Goal: Task Accomplishment & Management: Use online tool/utility

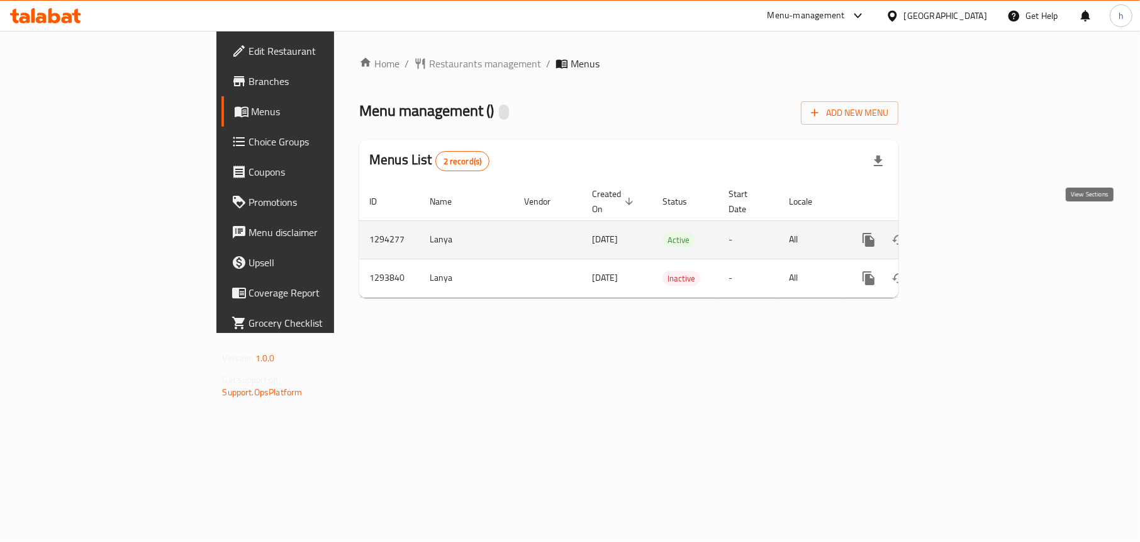
click at [967, 232] on icon "enhanced table" at bounding box center [959, 239] width 15 height 15
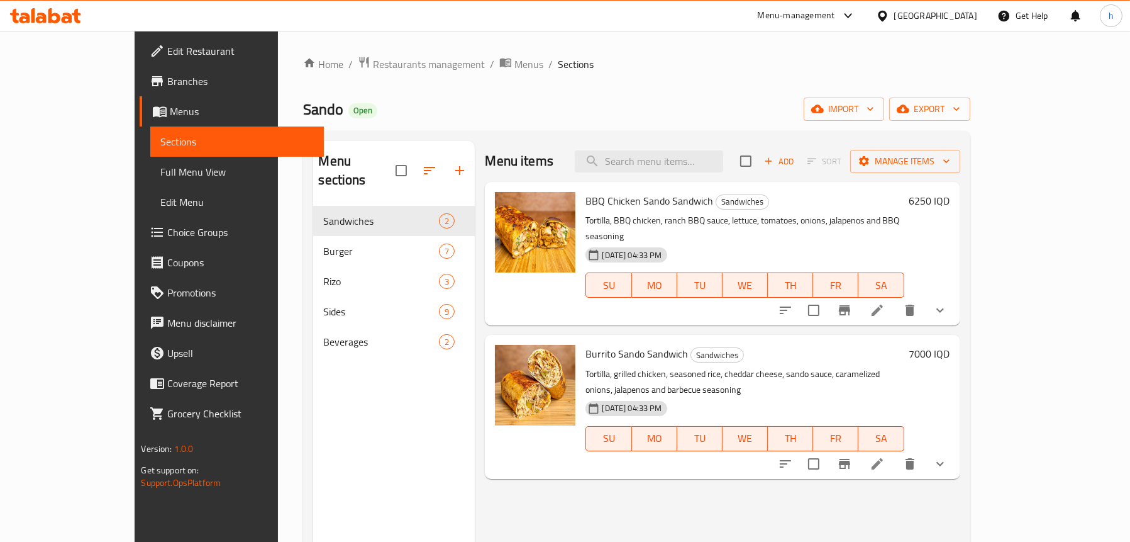
click at [167, 228] on span "Choice Groups" at bounding box center [240, 232] width 146 height 15
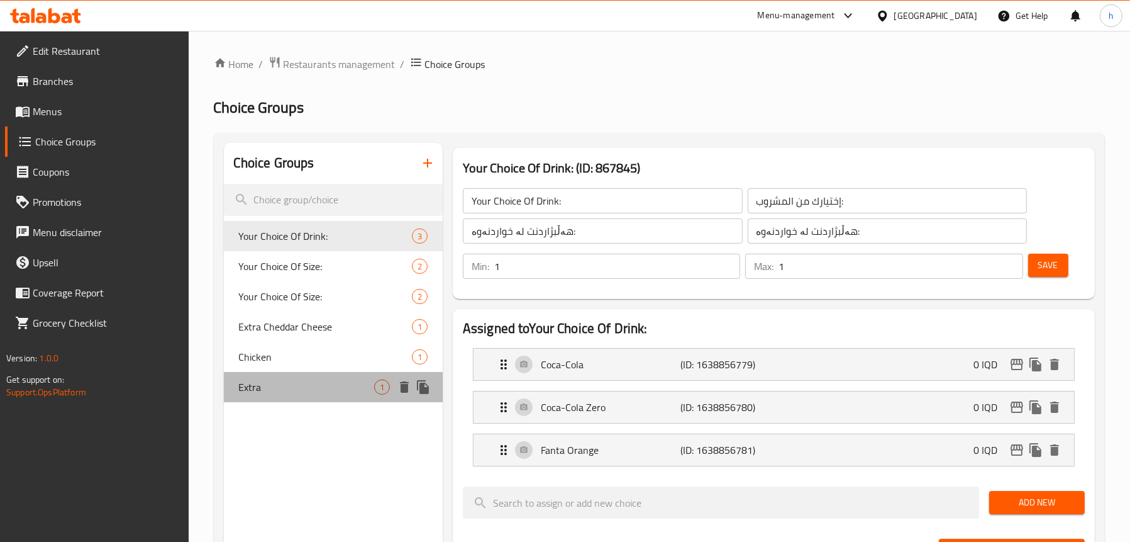
click at [267, 394] on span "Extra" at bounding box center [306, 386] width 135 height 15
type input "Extra"
type input "اضافي"
type input "زياده"
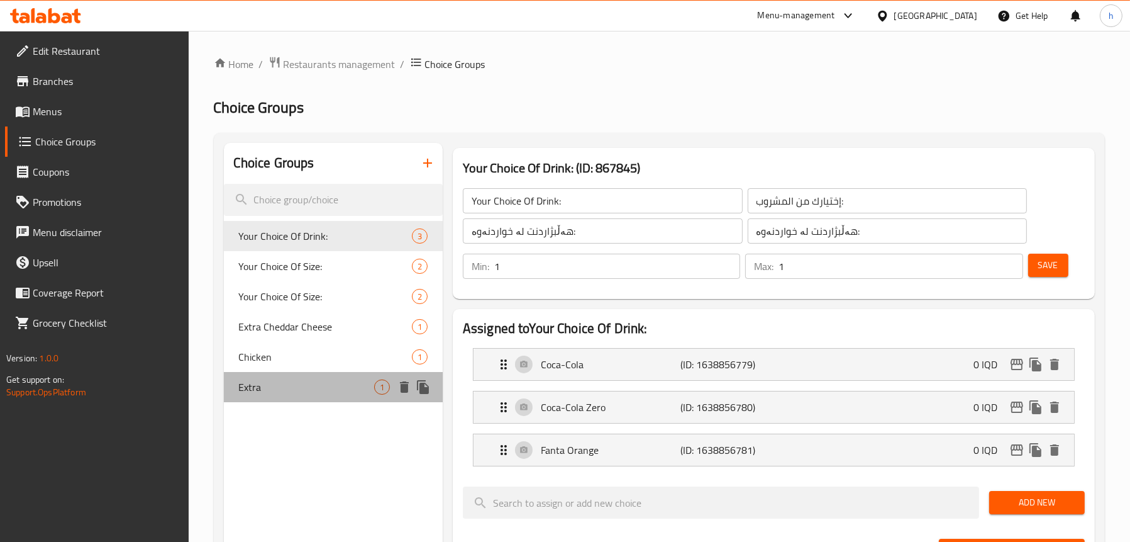
type input "0"
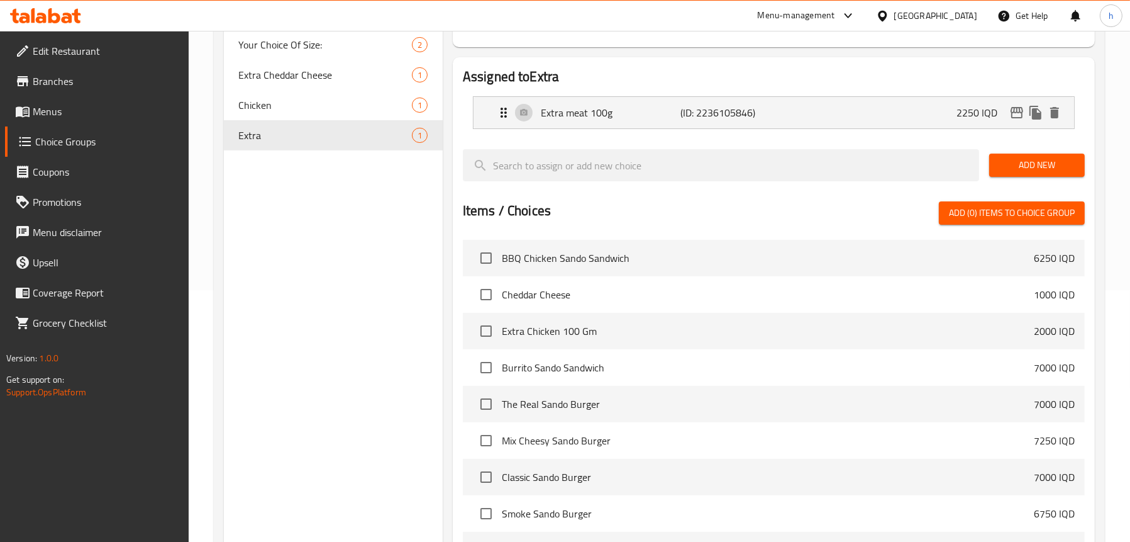
scroll to position [126, 0]
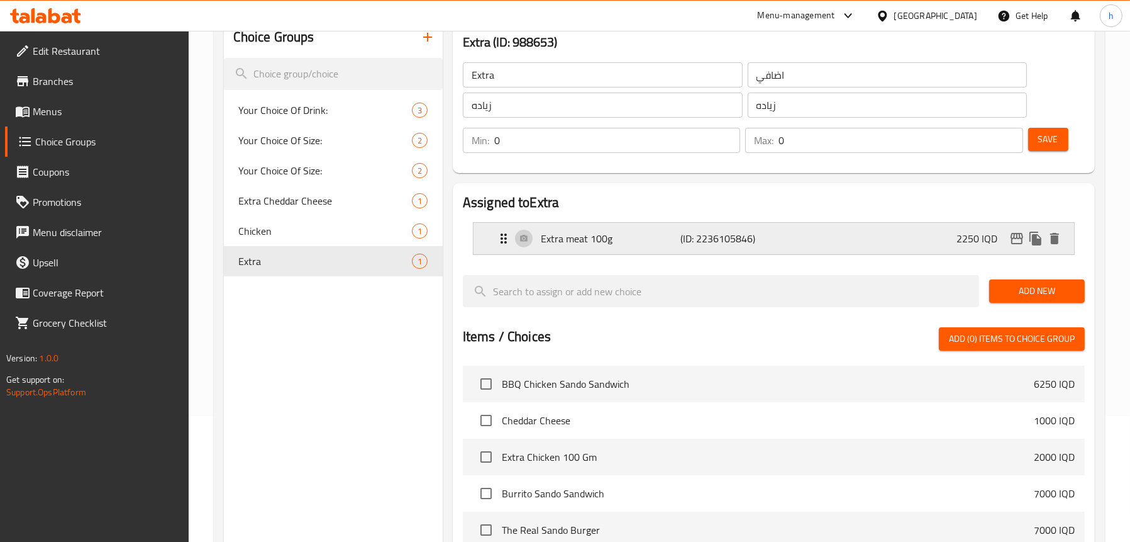
click at [615, 247] on div "Extra meat 100g (ID: 2236105846) 2250 IQD" at bounding box center [777, 238] width 563 height 31
